Goal: Find contact information: Obtain details needed to contact an individual or organization

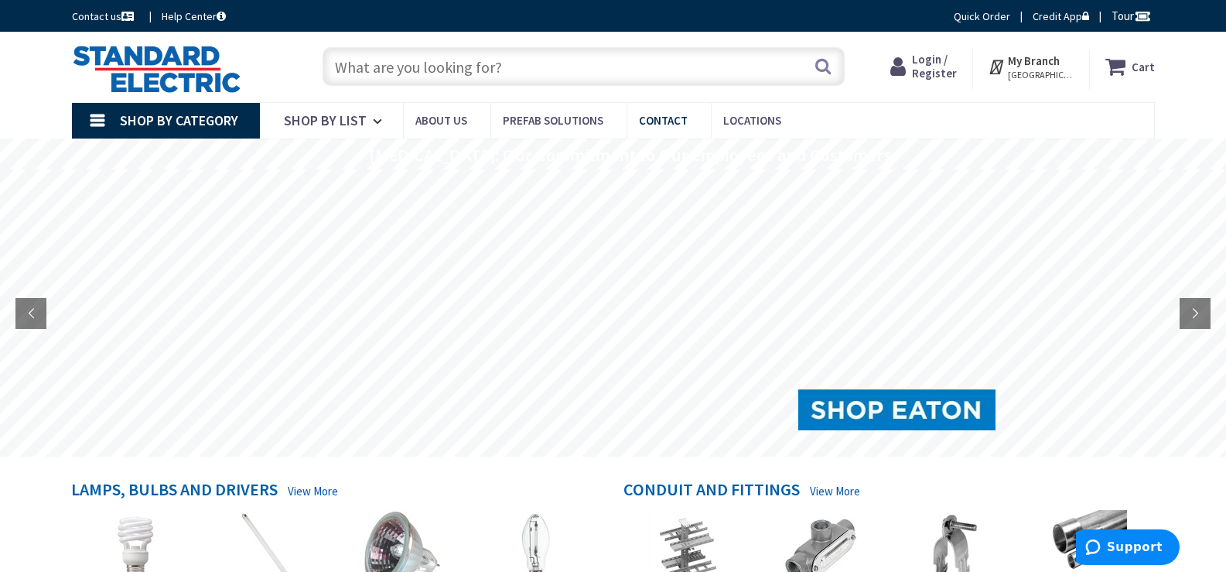
click at [674, 125] on span "Contact" at bounding box center [663, 120] width 49 height 15
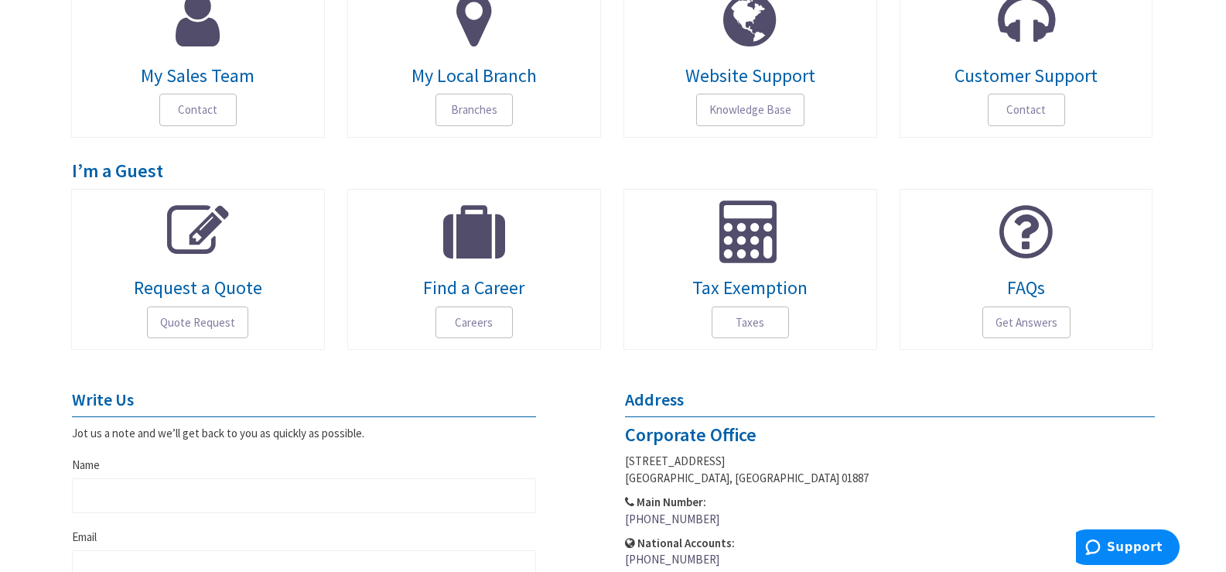
scroll to position [284, 0]
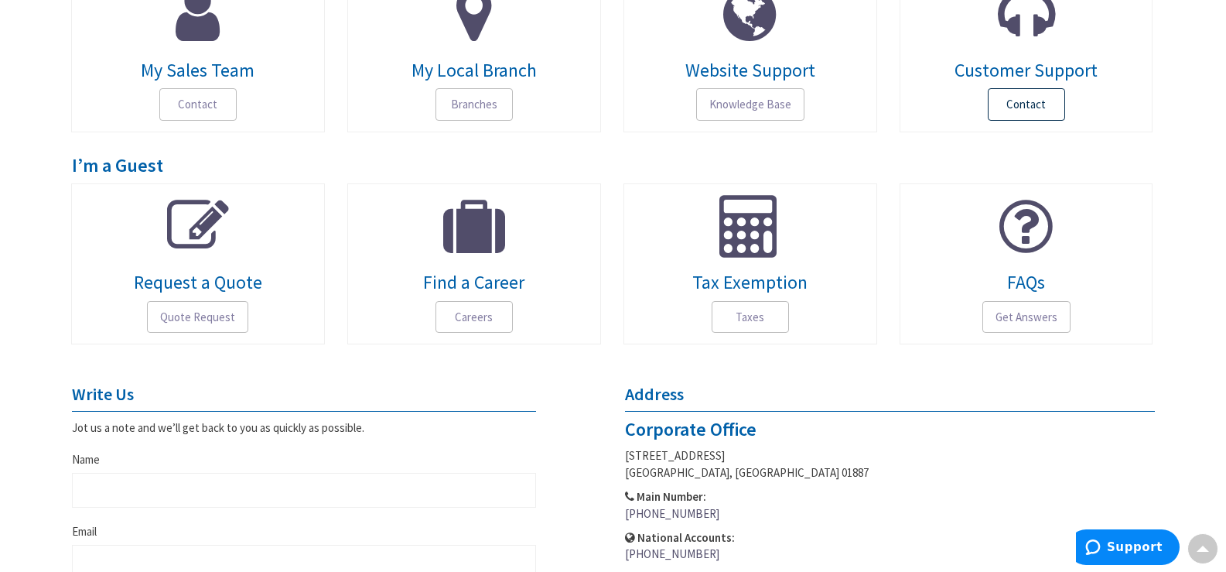
click at [1021, 101] on span "Contact" at bounding box center [1026, 104] width 77 height 32
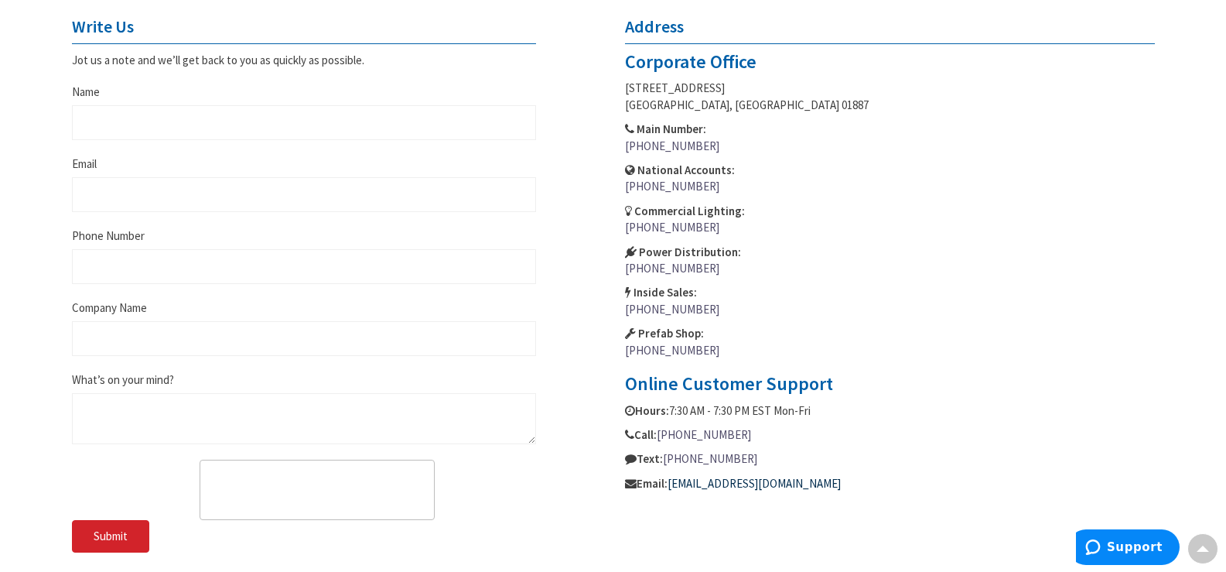
drag, startPoint x: 875, startPoint y: 483, endPoint x: 672, endPoint y: 490, distance: 202.7
click at [672, 490] on p "Email: customersupport@standardelectric.com" at bounding box center [890, 483] width 530 height 16
copy link "[EMAIL_ADDRESS][DOMAIN_NAME]"
click at [766, 409] on p "Hours: 7:30 AM - 7:30 PM EST Mon-Fri" at bounding box center [890, 410] width 530 height 16
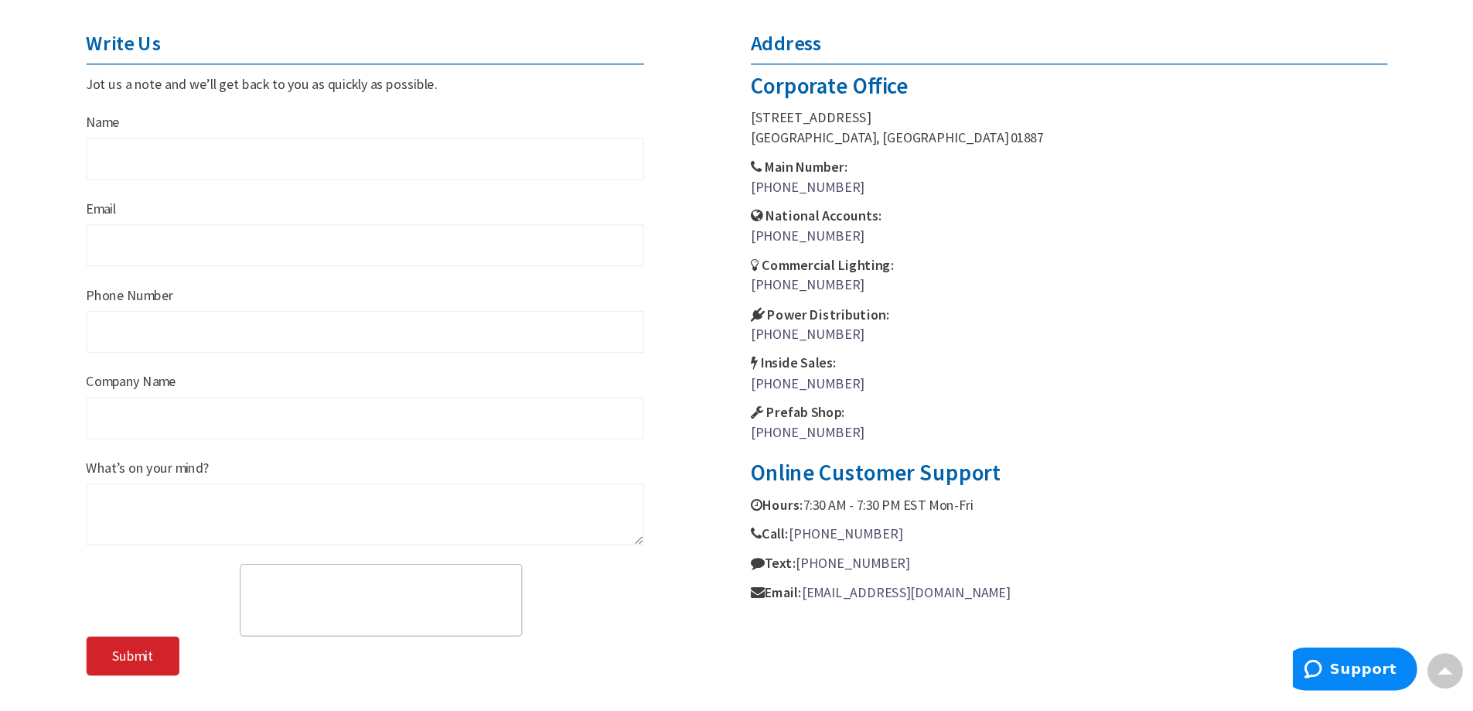
scroll to position [84, 0]
